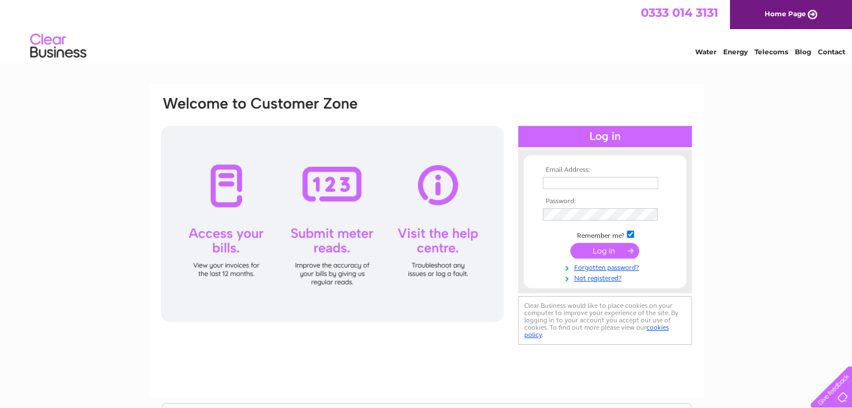
type input "accounts@groupnexus.co.uk"
click at [597, 249] on input "submit" at bounding box center [604, 251] width 69 height 16
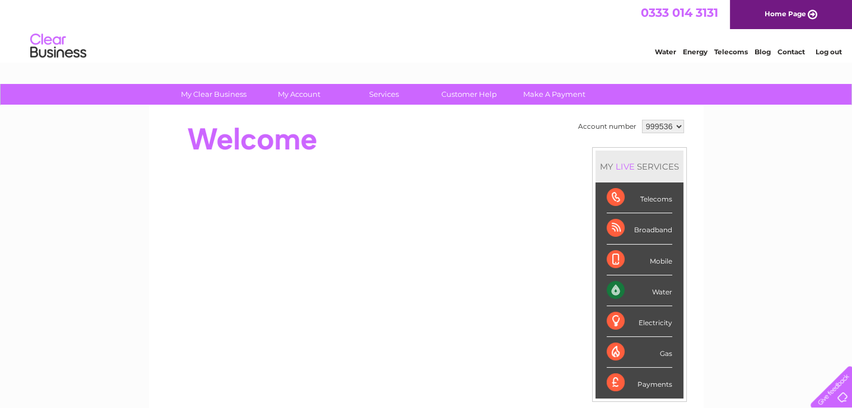
click at [653, 290] on div "Water" at bounding box center [639, 290] width 66 height 31
click at [614, 291] on div "Water" at bounding box center [639, 290] width 66 height 31
click at [655, 288] on div "Water" at bounding box center [639, 290] width 66 height 31
click at [615, 289] on div "Water" at bounding box center [639, 290] width 66 height 31
click at [616, 289] on div "Water" at bounding box center [639, 290] width 66 height 31
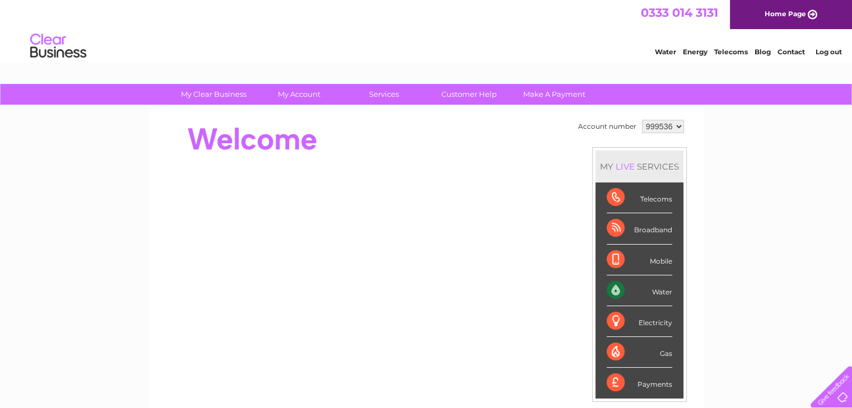
click at [616, 289] on div "Water" at bounding box center [639, 290] width 66 height 31
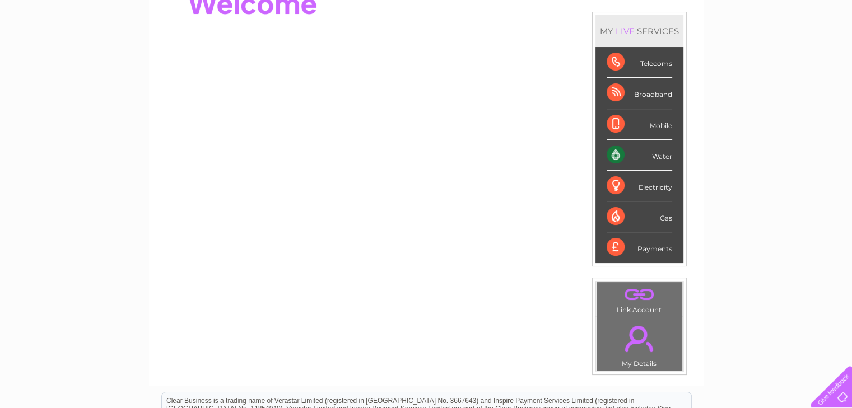
scroll to position [168, 0]
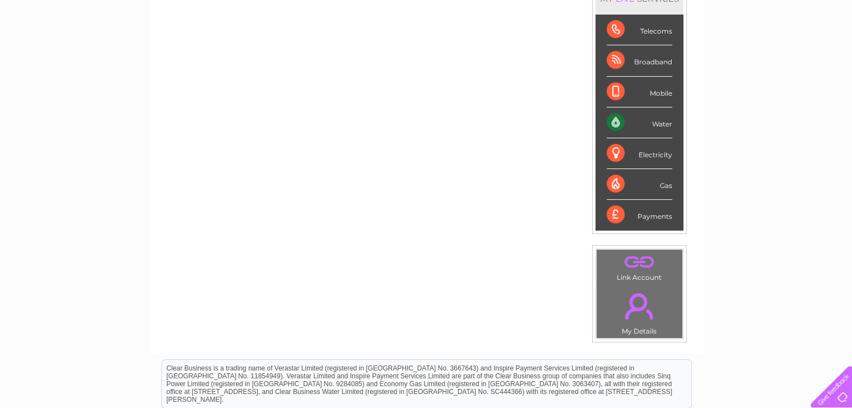
click at [615, 119] on div "Water" at bounding box center [639, 122] width 66 height 31
click at [664, 119] on div "Water" at bounding box center [639, 122] width 66 height 31
click at [646, 121] on div "Water" at bounding box center [639, 122] width 66 height 31
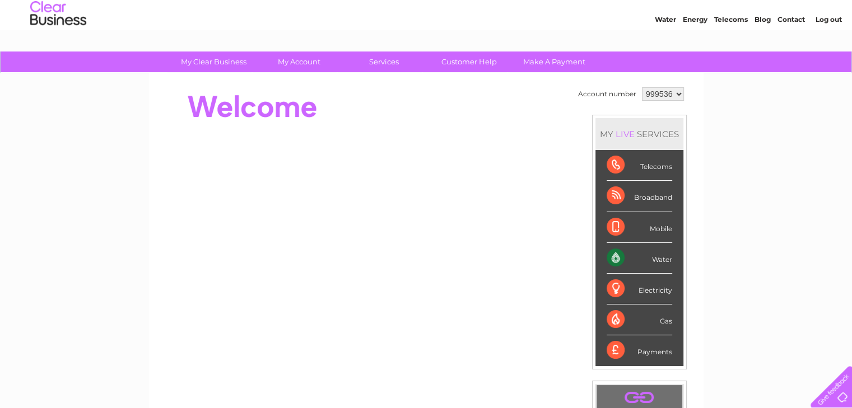
scroll to position [0, 0]
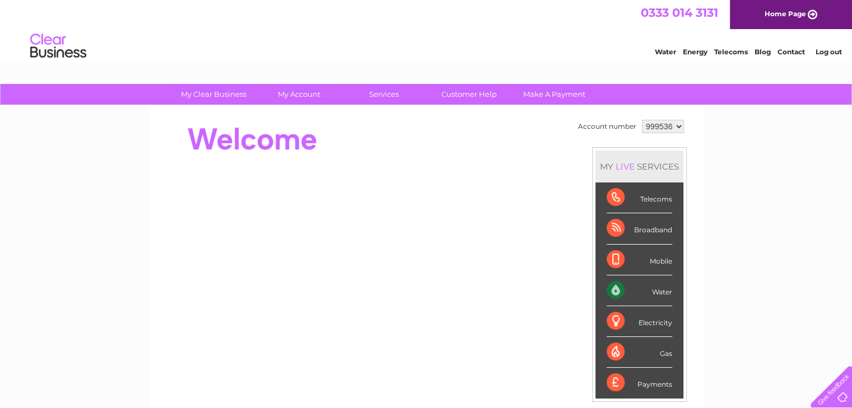
click at [627, 127] on td "Account number" at bounding box center [607, 126] width 64 height 19
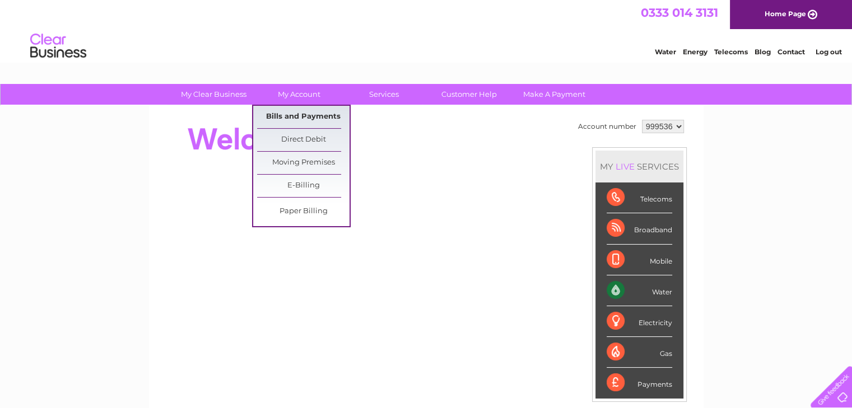
click at [298, 115] on link "Bills and Payments" at bounding box center [303, 117] width 92 height 22
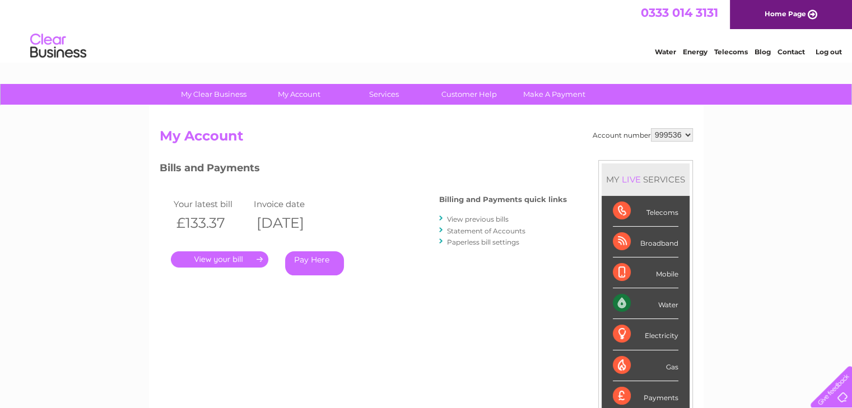
click at [228, 257] on link "." at bounding box center [219, 259] width 97 height 16
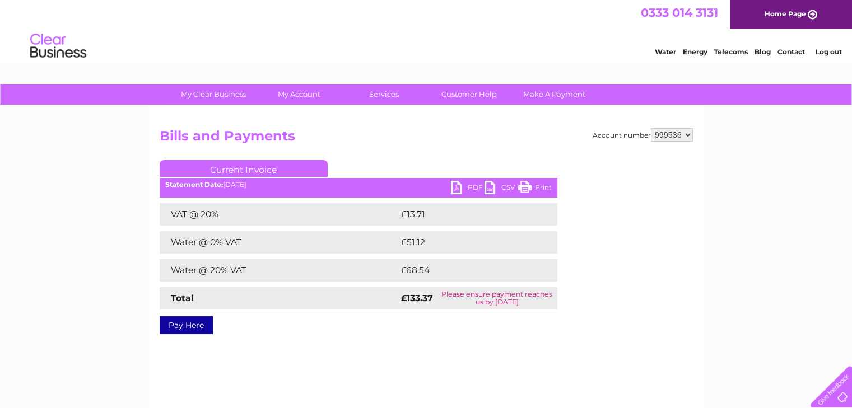
click at [460, 188] on link "PDF" at bounding box center [468, 189] width 34 height 16
